Goal: Task Accomplishment & Management: Manage account settings

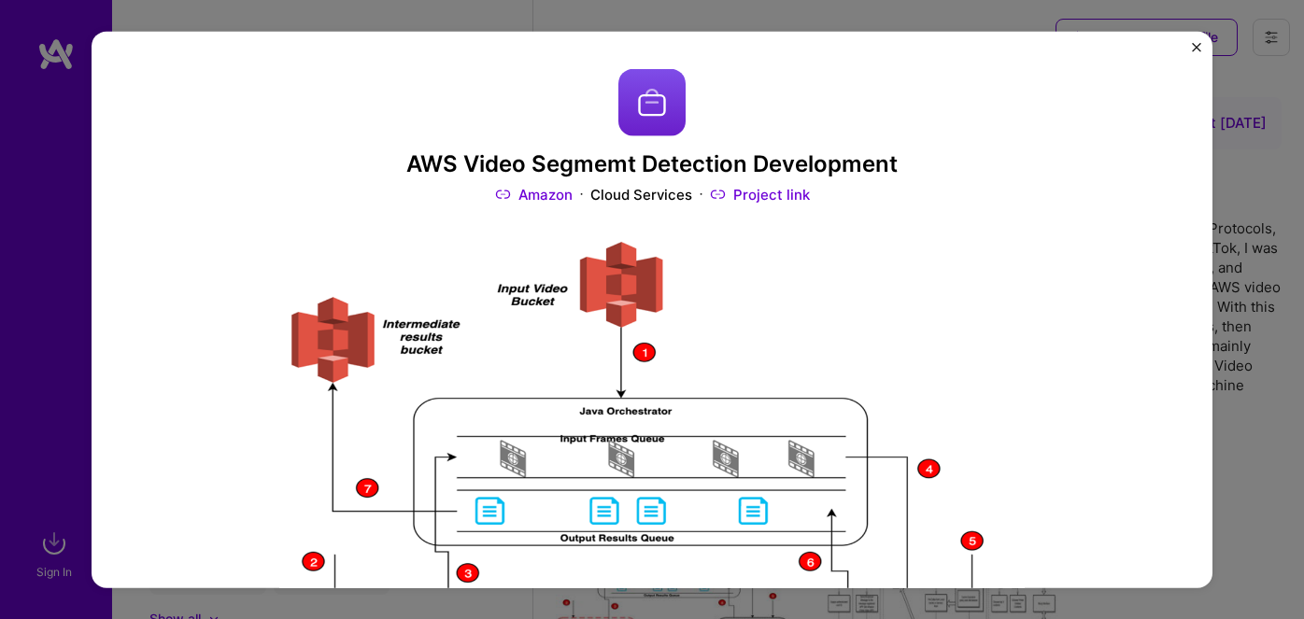
scroll to position [254, 0]
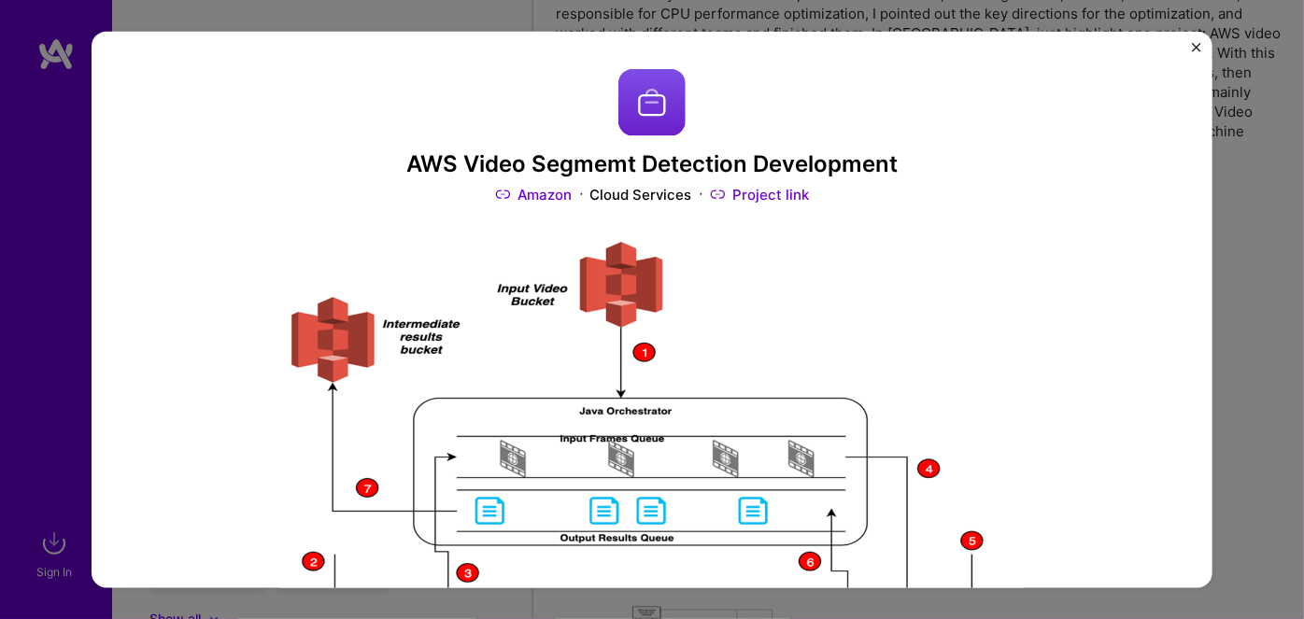
click at [34, 251] on div "AWS Video Segmemt Detection Development Amazon Cloud Services Project link Role…" at bounding box center [652, 309] width 1304 height 619
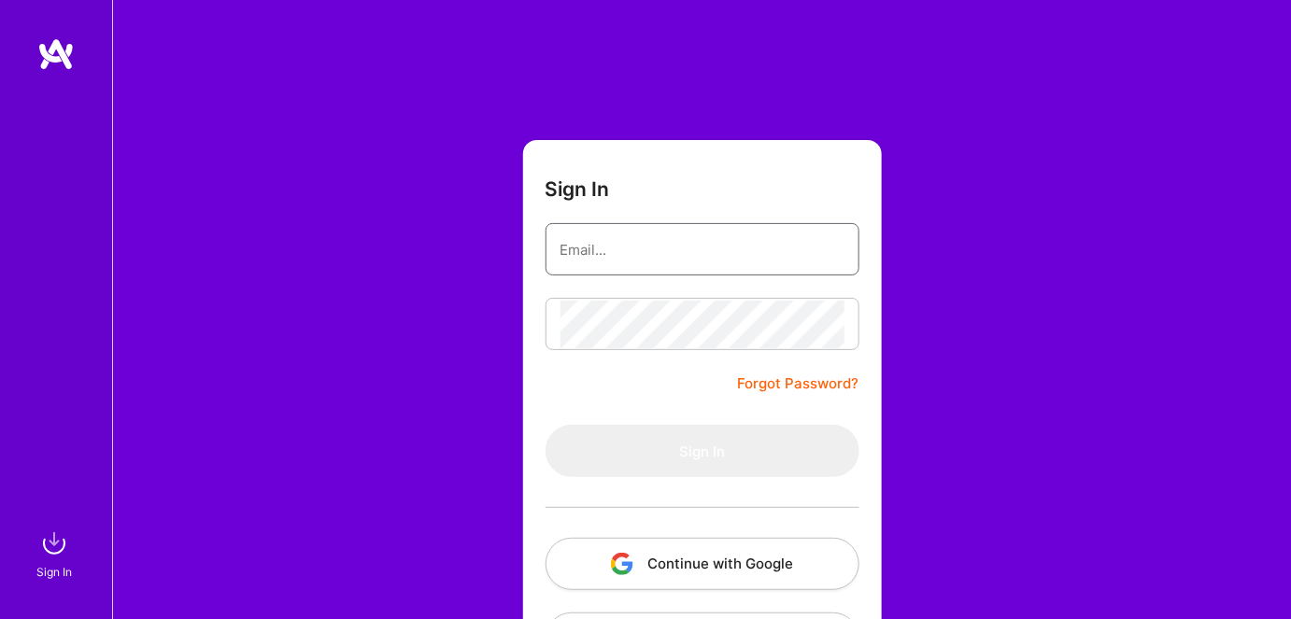
click at [635, 243] on input "email" at bounding box center [703, 250] width 284 height 48
type input "[EMAIL_ADDRESS][DOMAIN_NAME]"
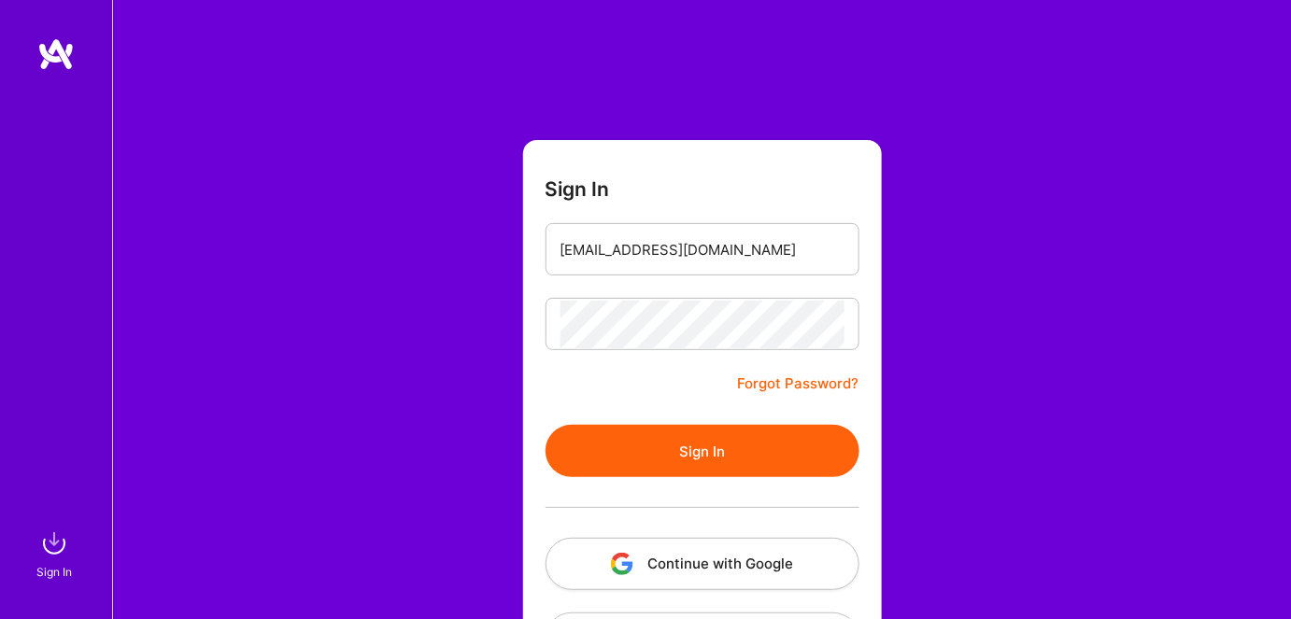
click at [686, 444] on button "Sign In" at bounding box center [703, 451] width 314 height 52
